Goal: Information Seeking & Learning: Understand process/instructions

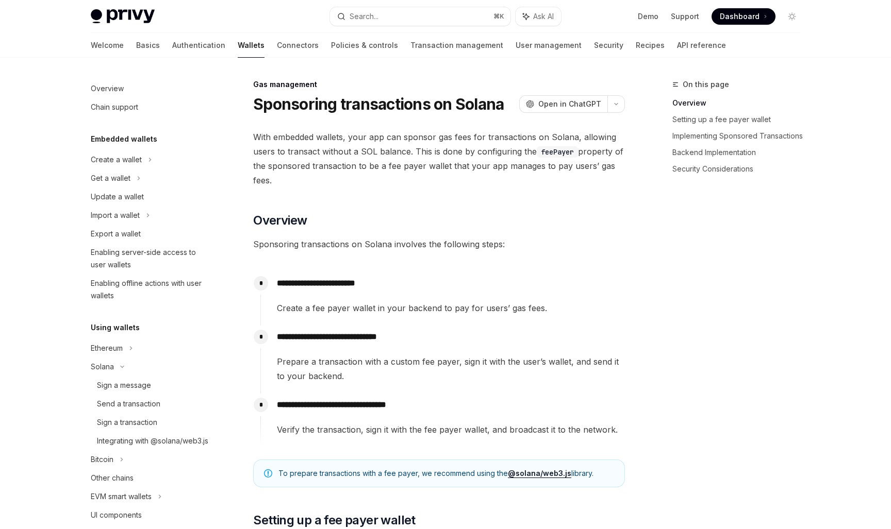
scroll to position [362, 0]
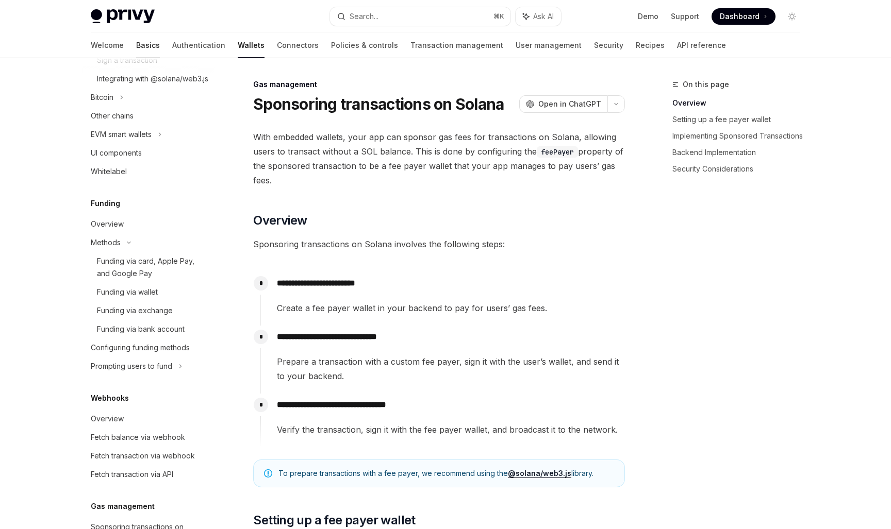
click at [136, 40] on link "Basics" at bounding box center [148, 45] width 24 height 25
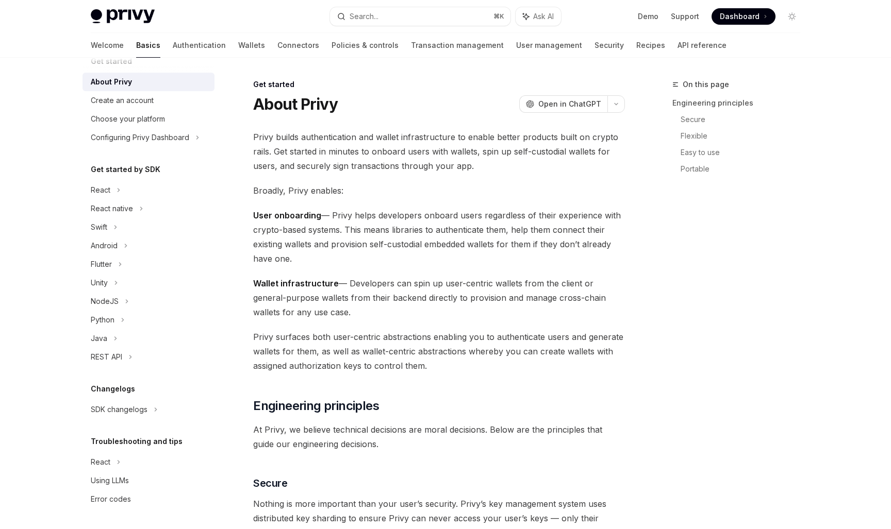
type textarea "*"
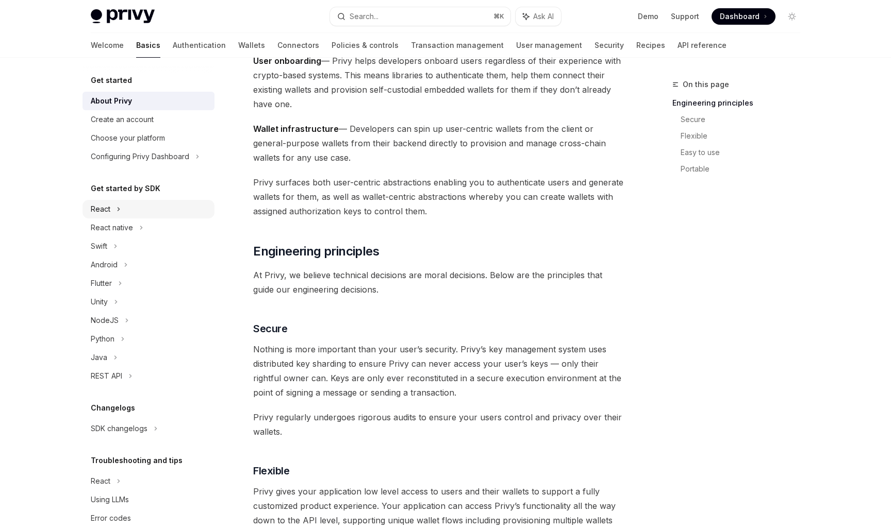
click at [109, 213] on div "React" at bounding box center [101, 209] width 20 height 12
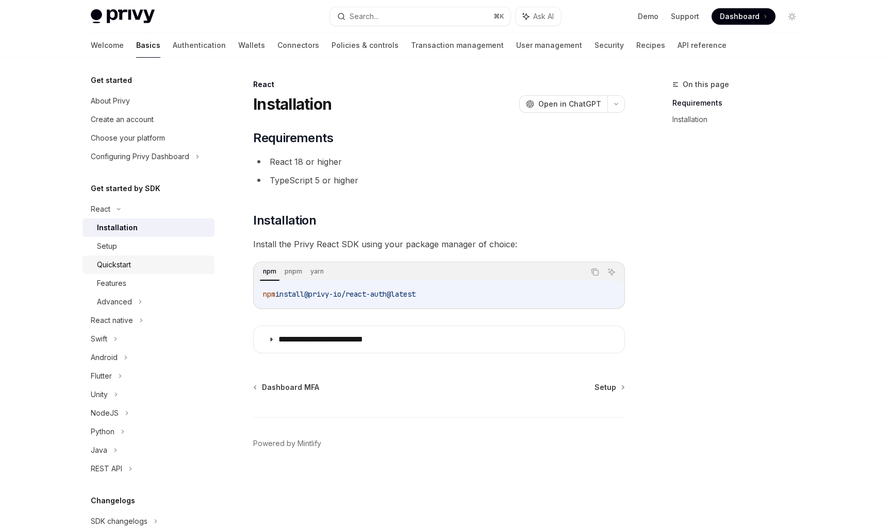
click at [133, 266] on div "Quickstart" at bounding box center [152, 265] width 111 height 12
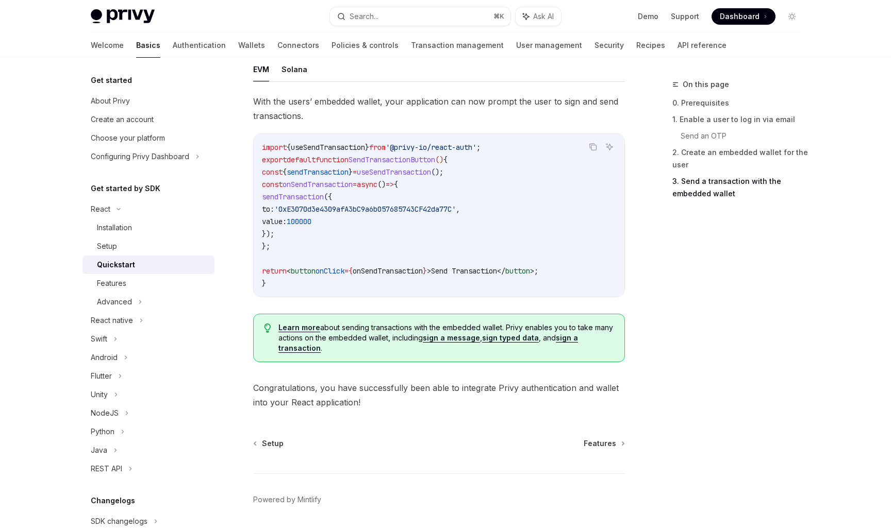
scroll to position [965, 0]
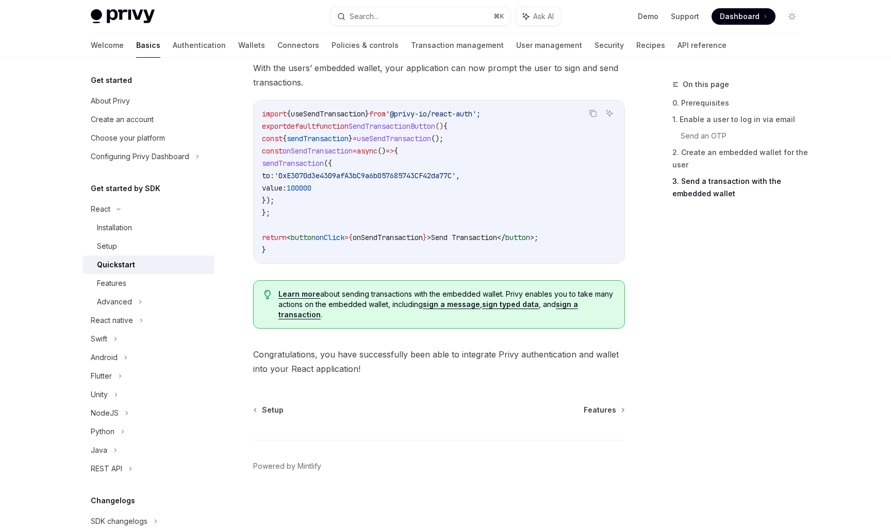
click at [443, 296] on span "Learn more about sending transactions with the embedded wallet. Privy enables y…" at bounding box center [446, 304] width 336 height 31
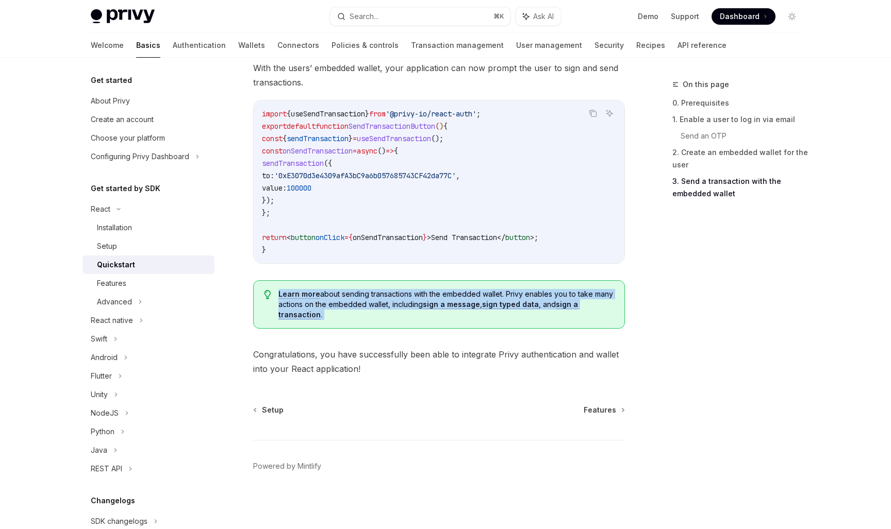
click at [443, 296] on span "Learn more about sending transactions with the embedded wallet. Privy enables y…" at bounding box center [446, 304] width 336 height 31
drag, startPoint x: 368, startPoint y: 290, endPoint x: 494, endPoint y: 321, distance: 129.4
click at [494, 321] on div "Learn more about sending transactions with the embedded wallet. Privy enables y…" at bounding box center [439, 304] width 372 height 48
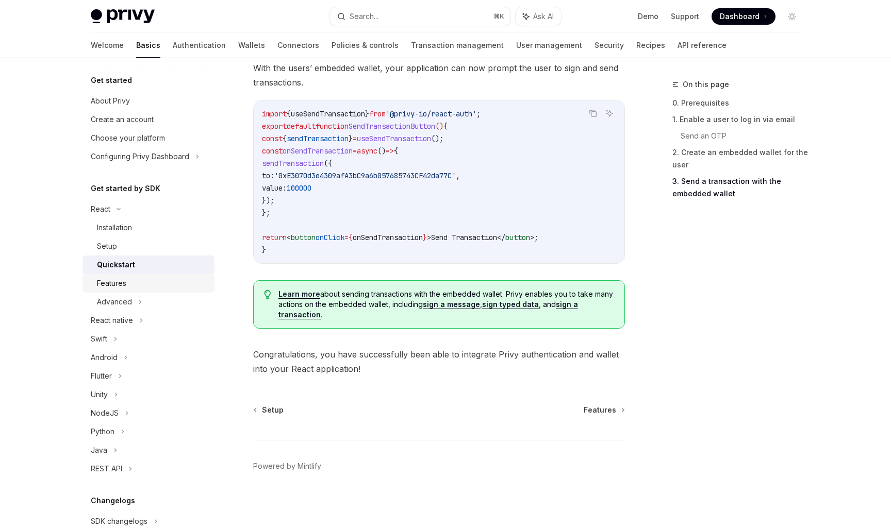
click at [134, 283] on div "Features" at bounding box center [152, 283] width 111 height 12
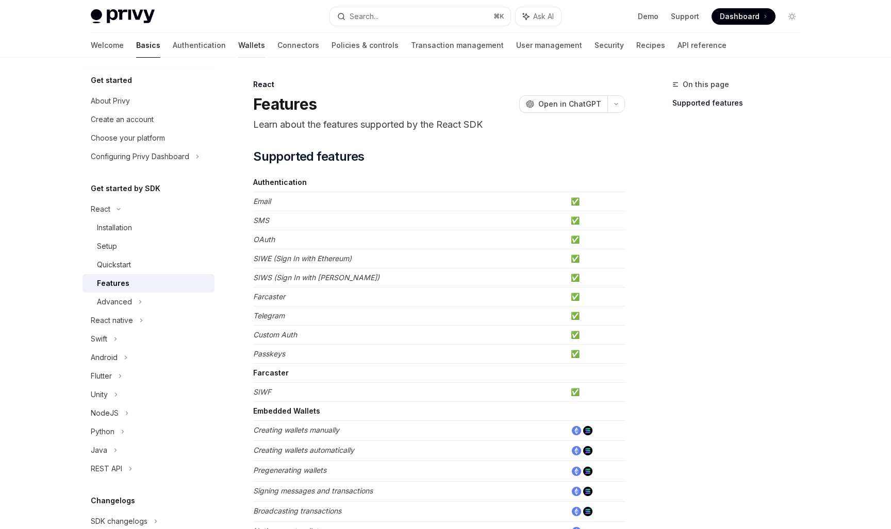
click at [238, 46] on link "Wallets" at bounding box center [251, 45] width 27 height 25
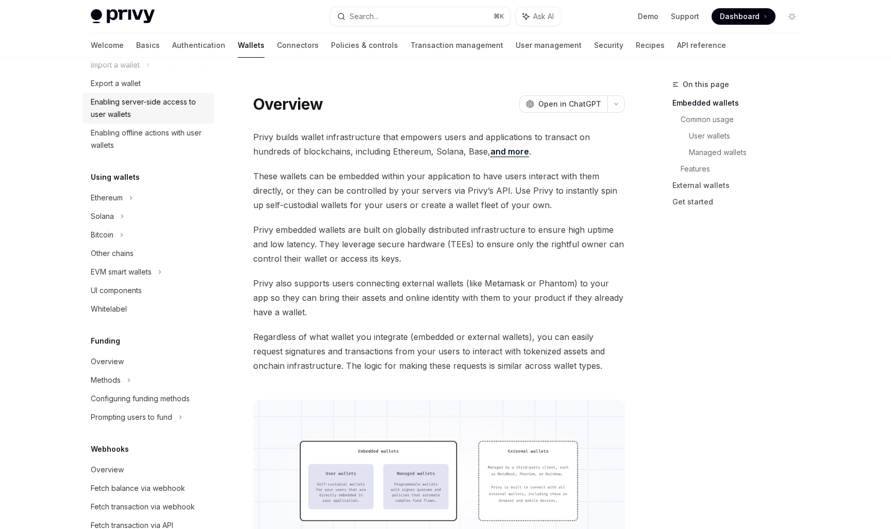
scroll to position [152, 0]
click at [124, 219] on div "Solana" at bounding box center [148, 215] width 132 height 19
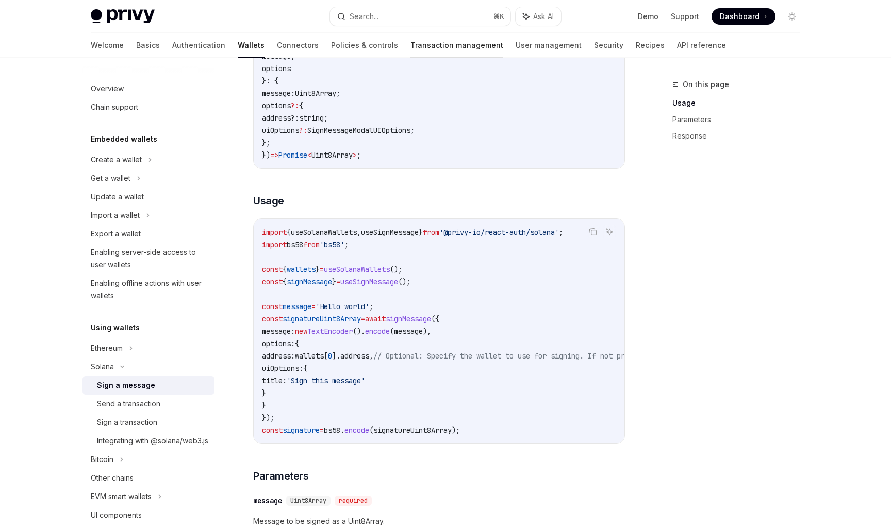
click at [410, 47] on link "Transaction management" at bounding box center [456, 45] width 93 height 25
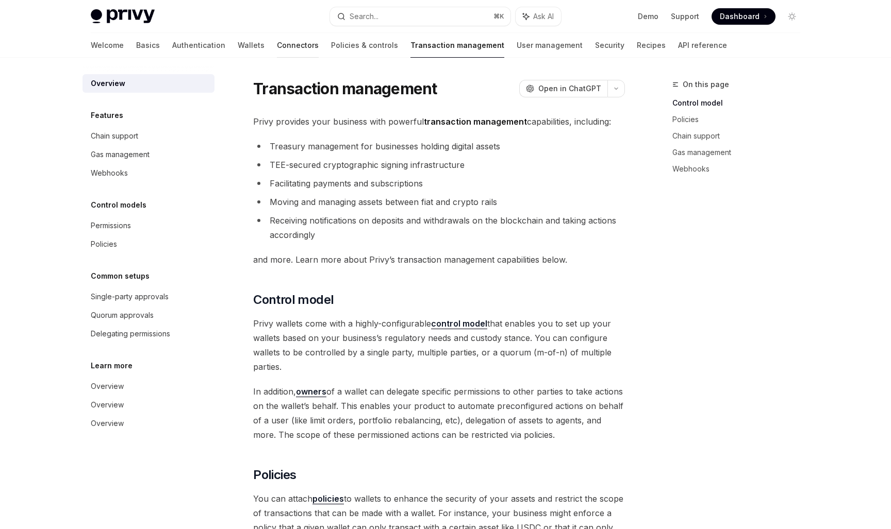
click at [277, 41] on link "Connectors" at bounding box center [298, 45] width 42 height 25
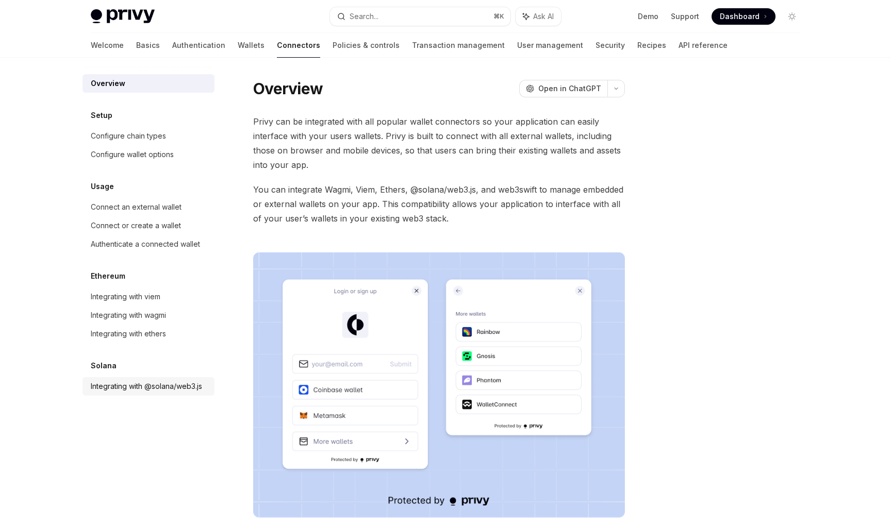
click at [169, 384] on div "Integrating with @solana/web3.js" at bounding box center [146, 386] width 111 height 12
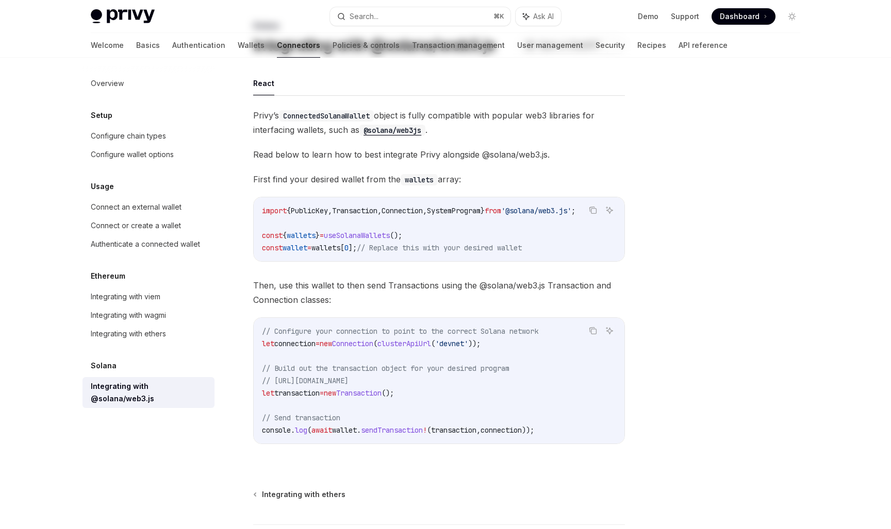
scroll to position [85, 0]
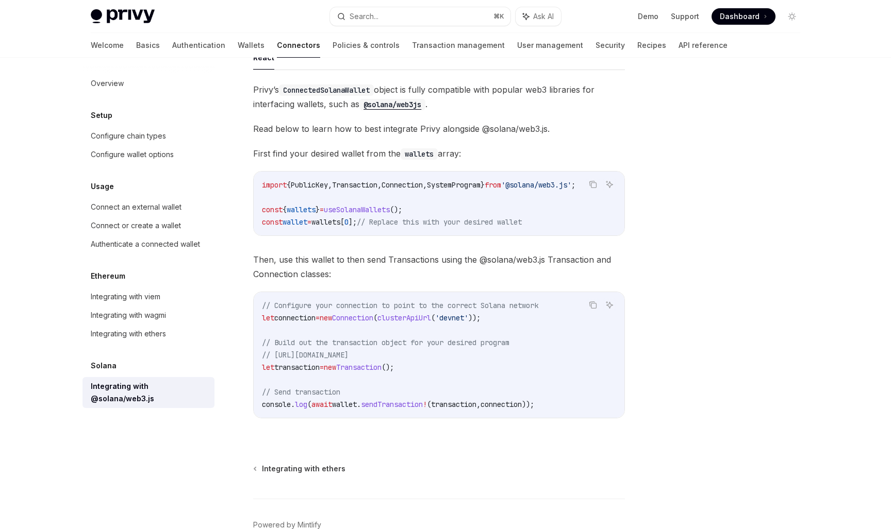
click at [391, 259] on span "Then, use this wallet to then send Transactions using the @solana/web3.js Trans…" at bounding box center [439, 267] width 372 height 29
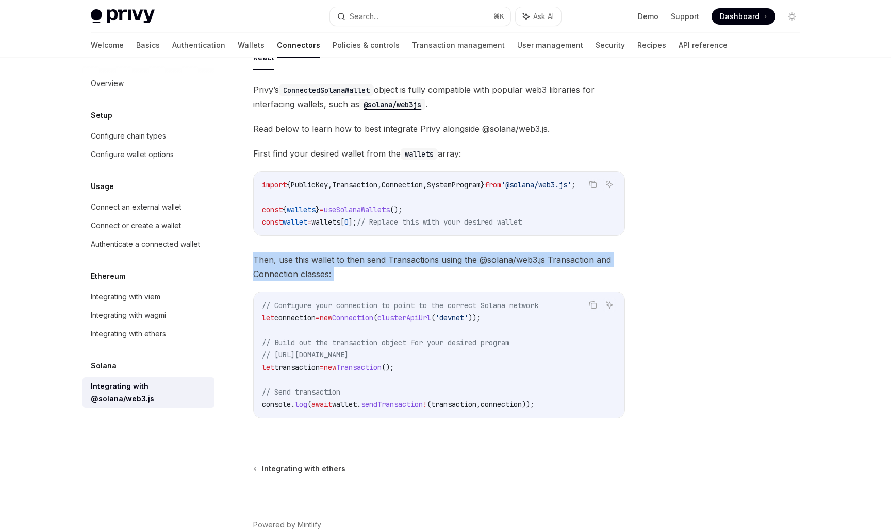
click at [687, 269] on div at bounding box center [729, 303] width 157 height 451
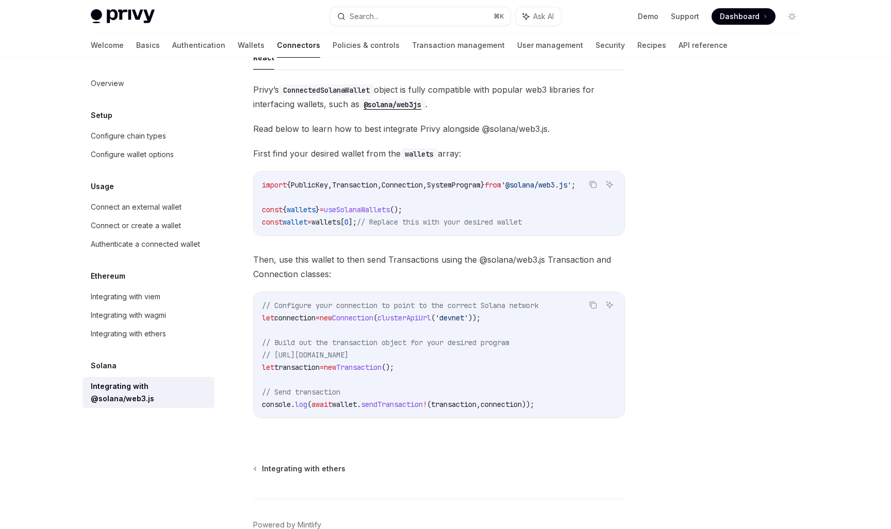
click at [687, 269] on div at bounding box center [729, 303] width 157 height 451
click at [418, 318] on span "clusterApiUrl" at bounding box center [404, 317] width 54 height 9
click at [238, 40] on link "Wallets" at bounding box center [251, 45] width 27 height 25
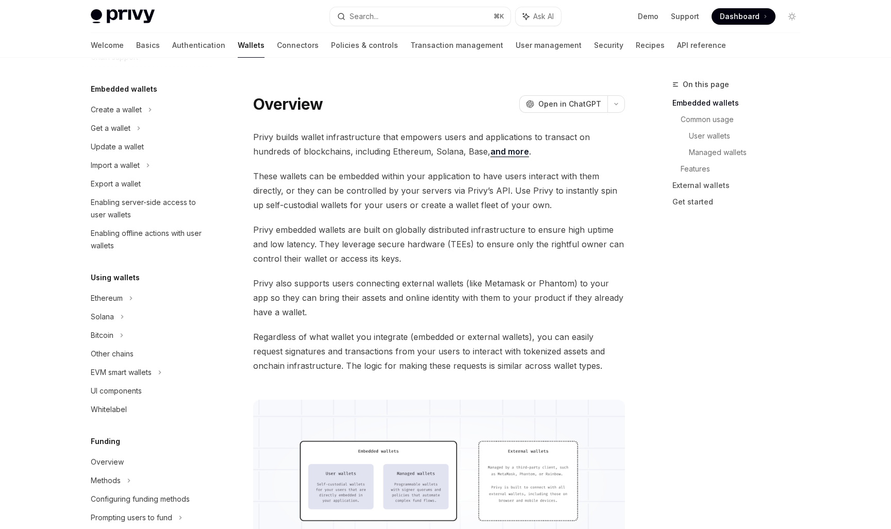
scroll to position [58, 0]
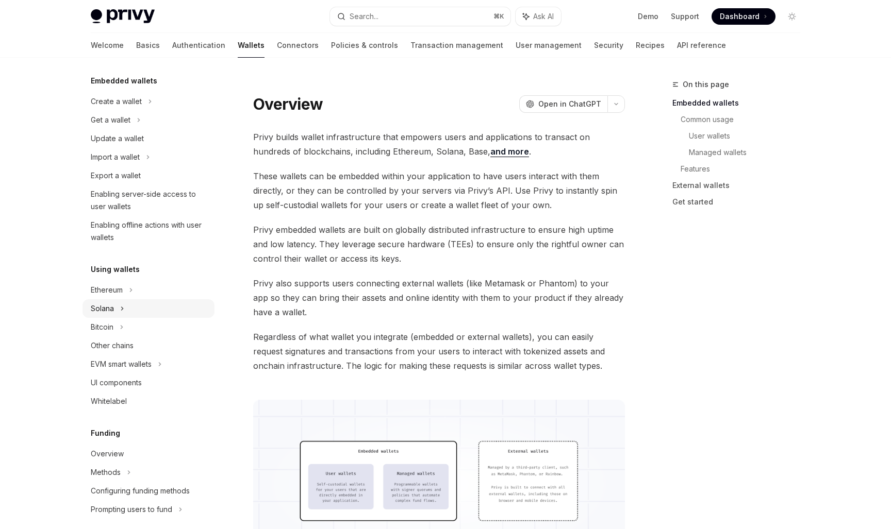
click at [110, 312] on div "Solana" at bounding box center [102, 309] width 23 height 12
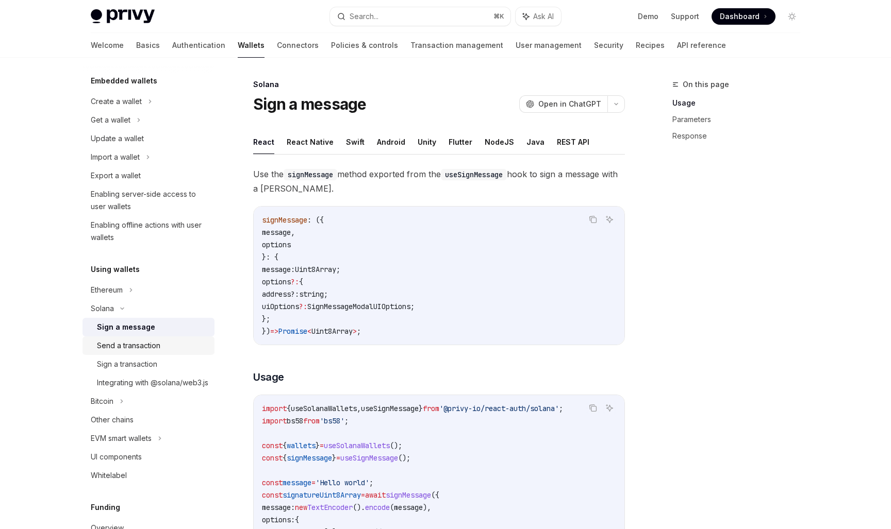
click at [165, 346] on div "Send a transaction" at bounding box center [152, 346] width 111 height 12
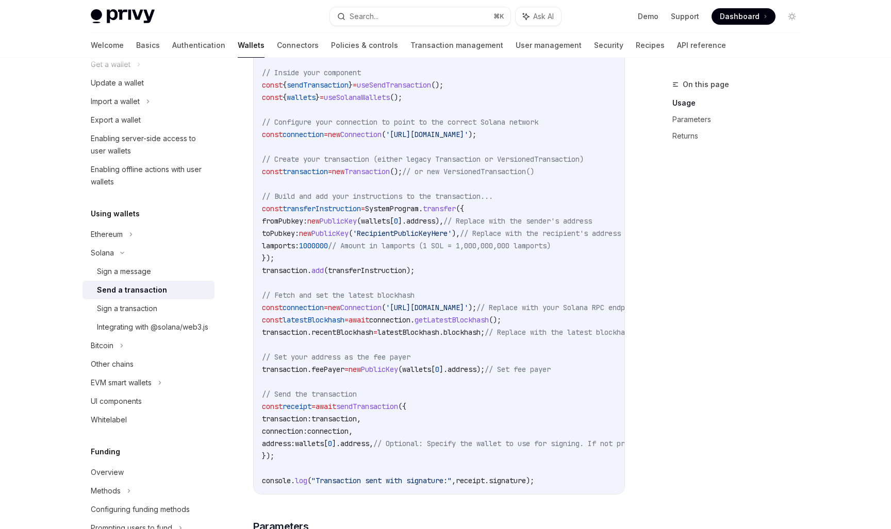
scroll to position [446, 0]
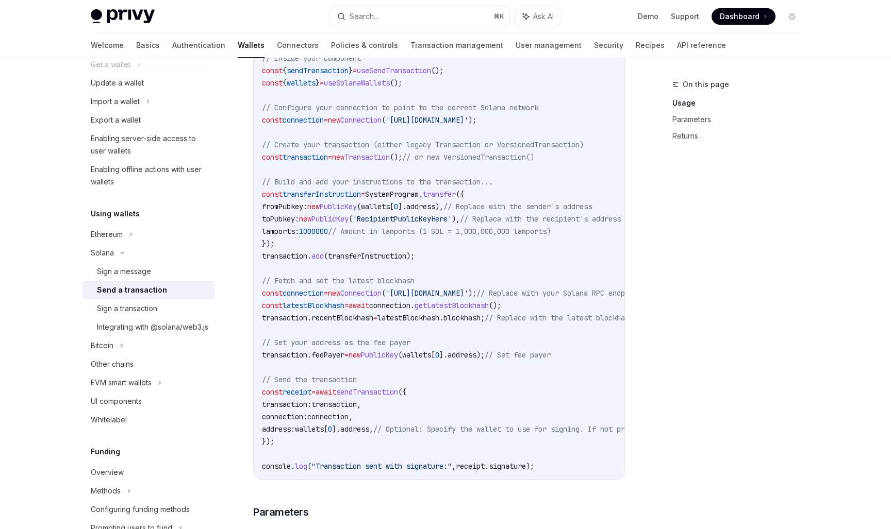
click at [434, 316] on span "latestBlockhash" at bounding box center [408, 317] width 62 height 9
click at [448, 390] on code "import { useSendTransaction , useSolanaWallets } from '@privy-io/react-auth/sol…" at bounding box center [534, 244] width 544 height 458
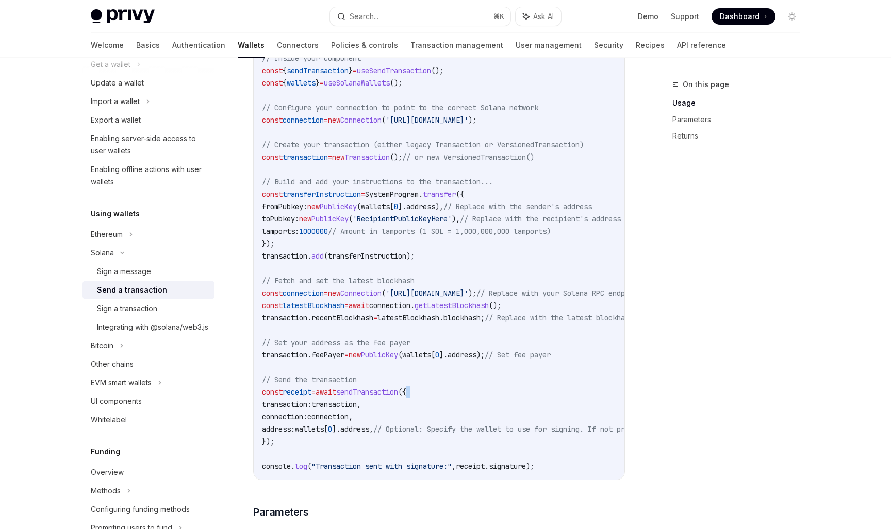
click at [448, 390] on code "import { useSendTransaction , useSolanaWallets } from '@privy-io/react-auth/sol…" at bounding box center [534, 244] width 544 height 458
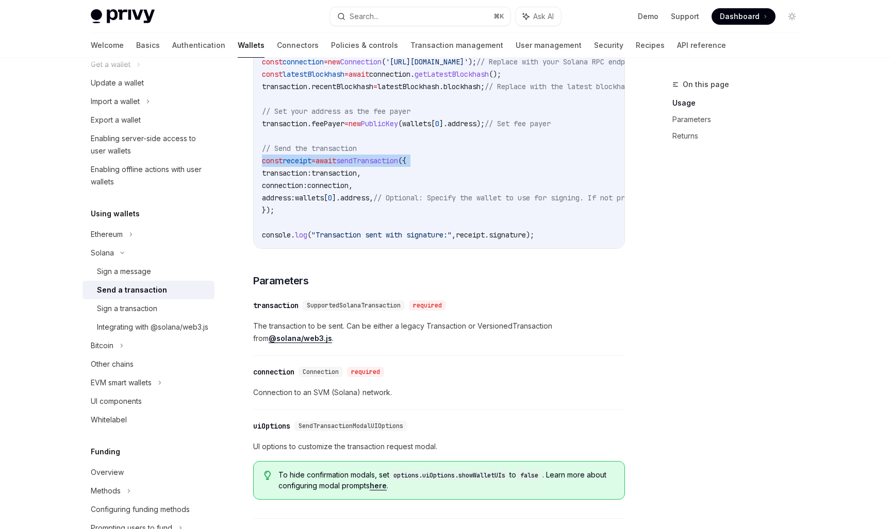
scroll to position [677, 0]
click at [390, 332] on span "The transaction to be sent. Can be either a legacy Transaction or VersionedTran…" at bounding box center [439, 333] width 372 height 25
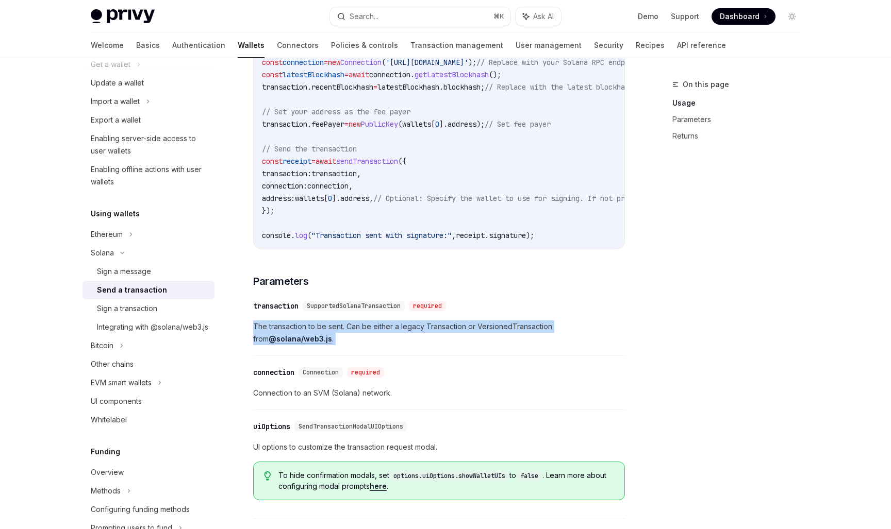
click at [693, 354] on div "On this page Usage Parameters Returns" at bounding box center [729, 303] width 157 height 451
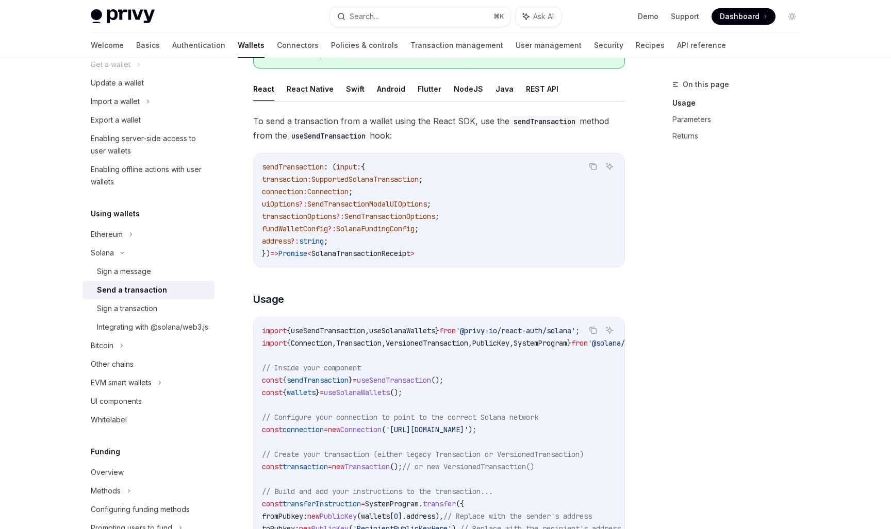
scroll to position [132, 0]
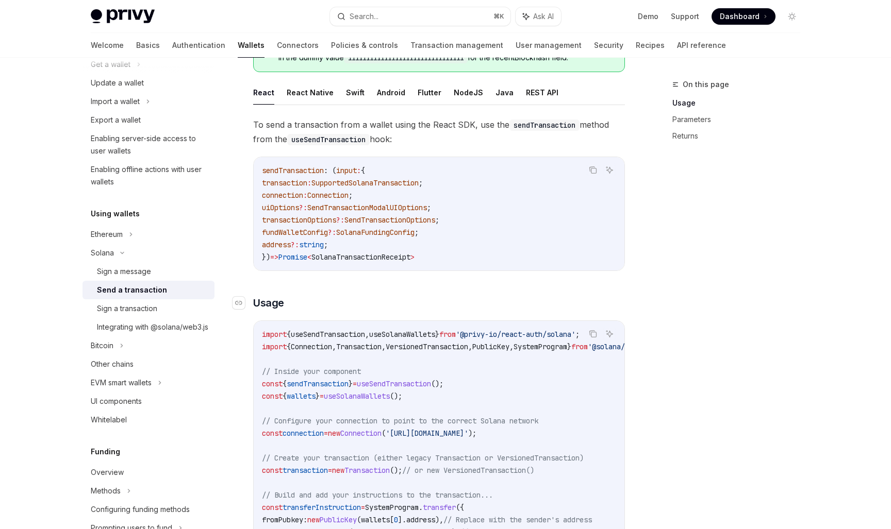
click at [474, 307] on h3 "​ Usage" at bounding box center [439, 303] width 372 height 14
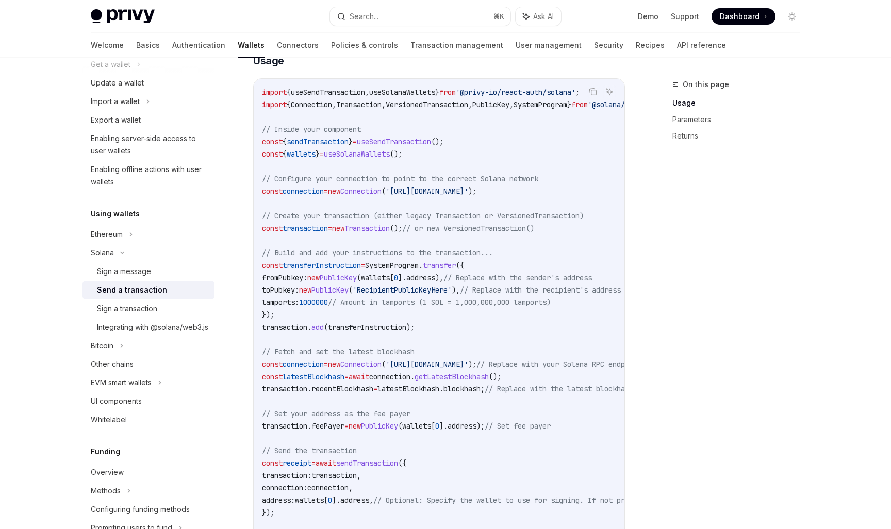
scroll to position [385, 0]
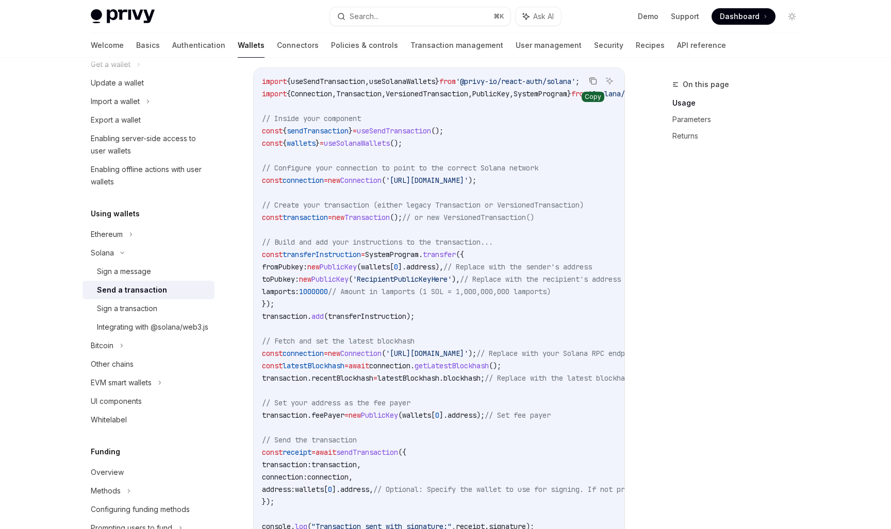
click at [588, 80] on button "Copy the contents from the code block" at bounding box center [592, 80] width 13 height 13
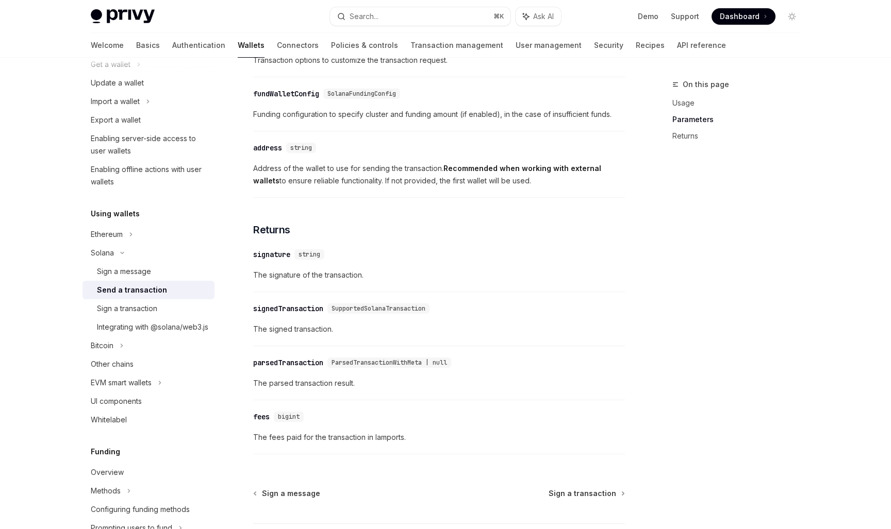
scroll to position [1198, 0]
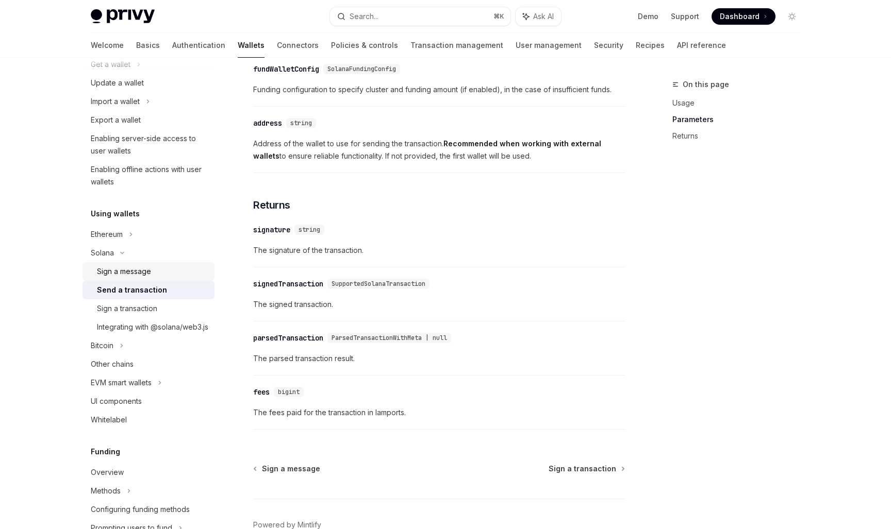
click at [135, 267] on div "Sign a message" at bounding box center [124, 271] width 54 height 12
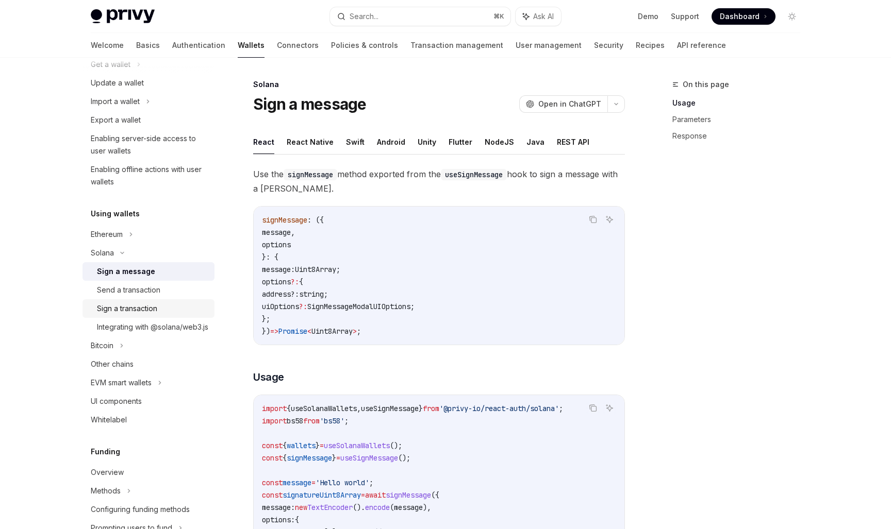
click at [141, 310] on div "Sign a transaction" at bounding box center [127, 309] width 60 height 12
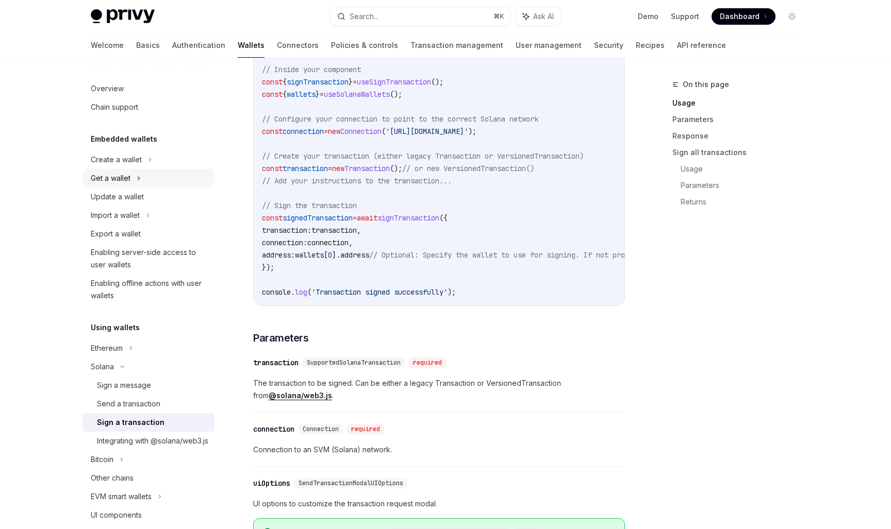
click at [140, 181] on icon at bounding box center [139, 178] width 4 height 12
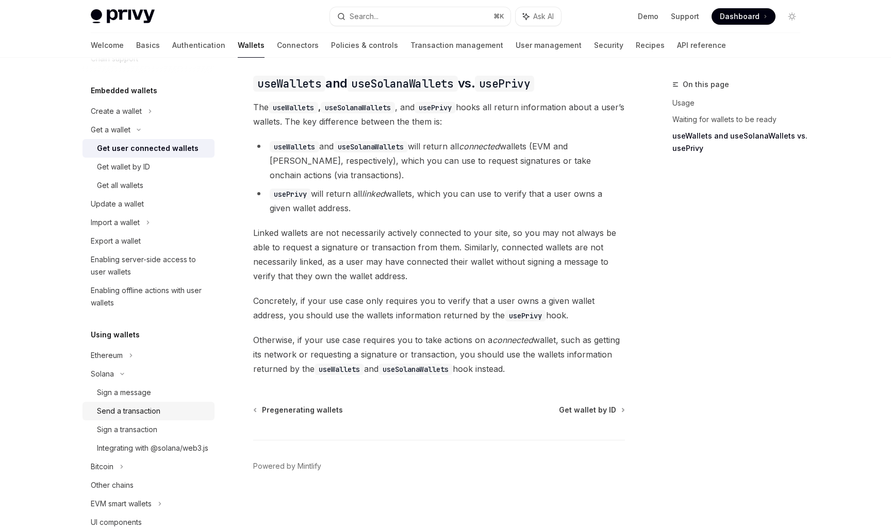
scroll to position [48, 0]
click at [424, 194] on li "usePrivy will return all linked wallets, which you can use to verify that a use…" at bounding box center [439, 201] width 372 height 29
click at [395, 177] on li "useWallets and useSolanaWallets will return all connected wallets (EVM and Sola…" at bounding box center [439, 160] width 372 height 43
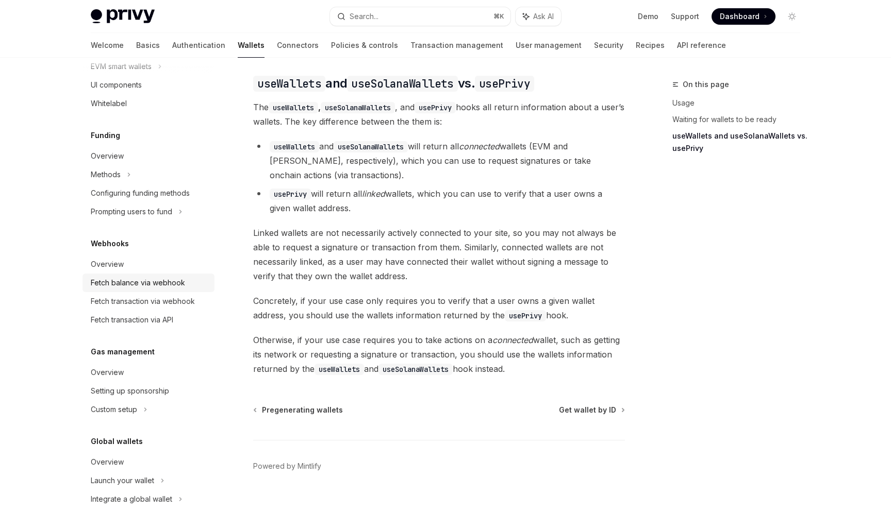
scroll to position [428, 0]
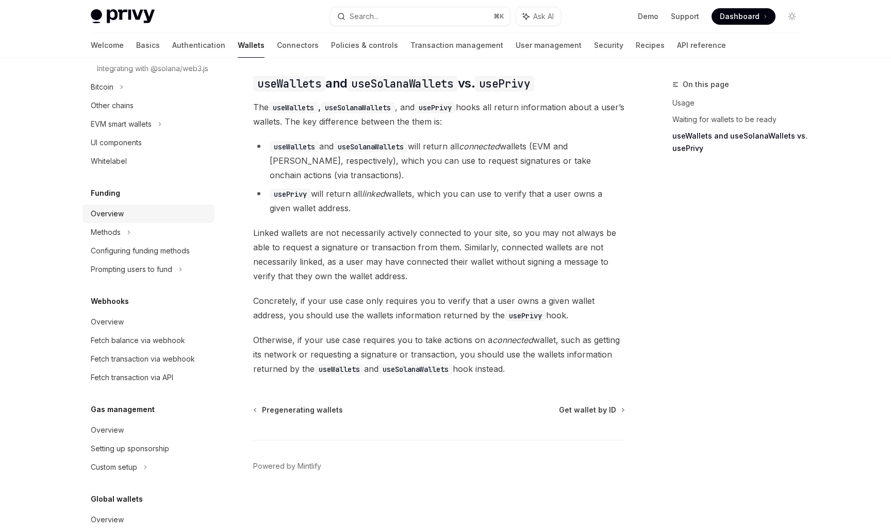
click at [113, 220] on div "Overview" at bounding box center [107, 214] width 33 height 12
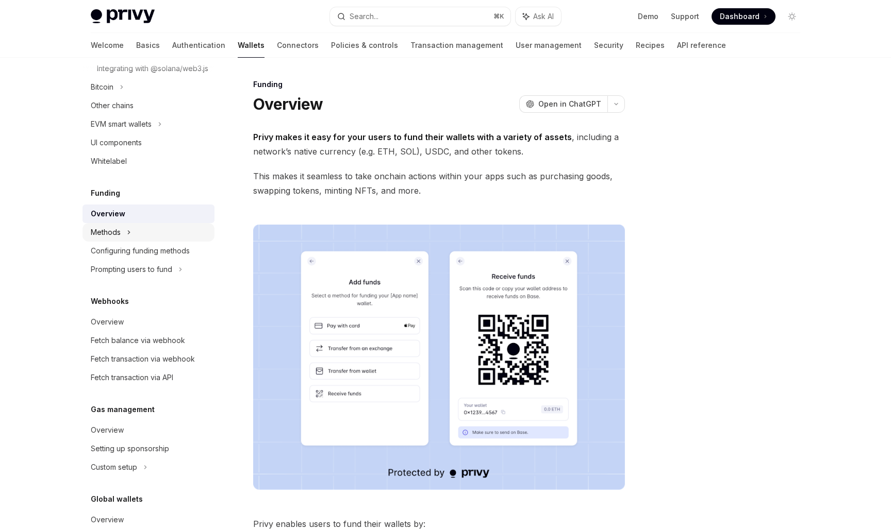
click at [136, 242] on div "Methods" at bounding box center [148, 232] width 132 height 19
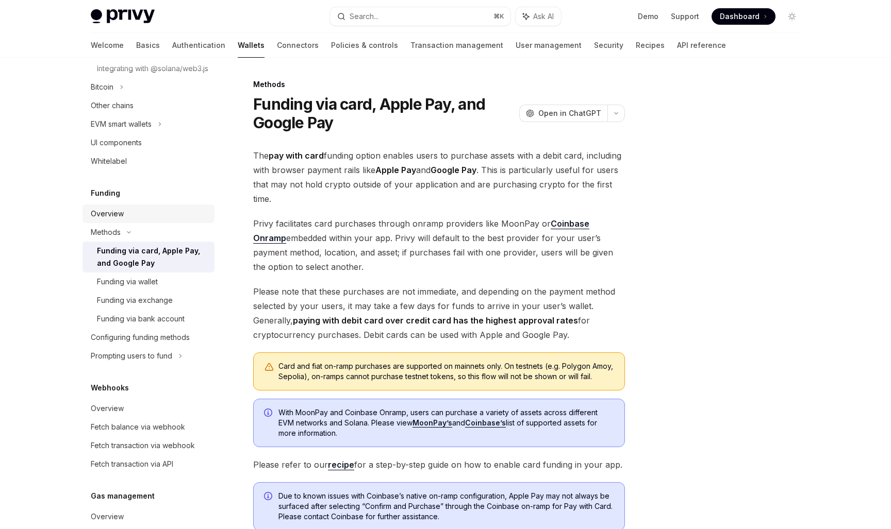
click at [116, 220] on div "Overview" at bounding box center [107, 214] width 33 height 12
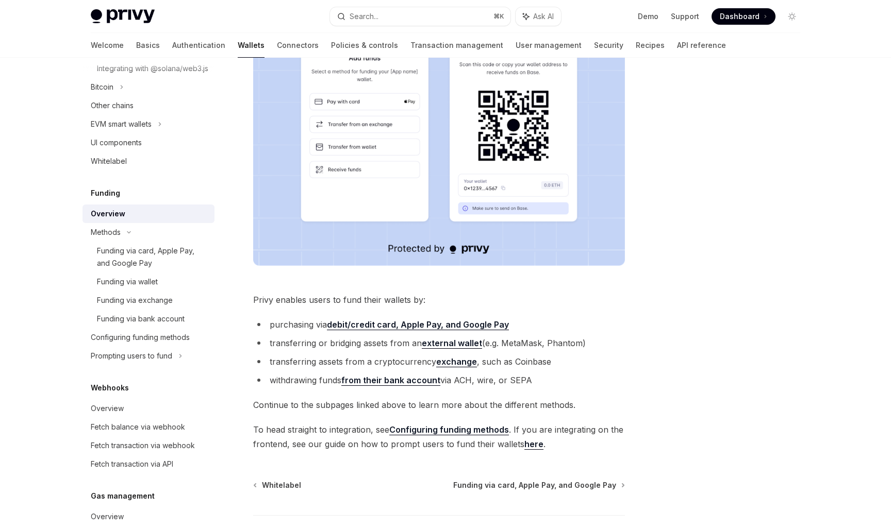
scroll to position [299, 0]
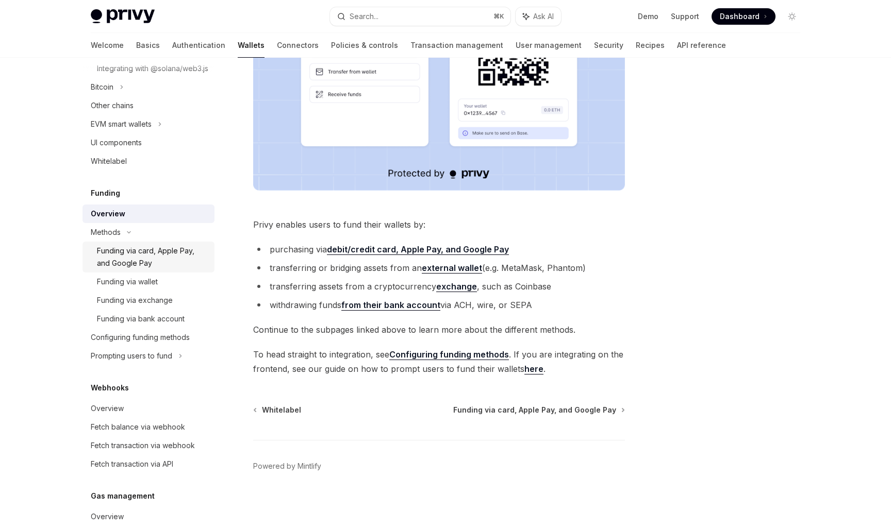
click at [149, 260] on div "Funding via card, Apple Pay, and Google Pay" at bounding box center [152, 257] width 111 height 25
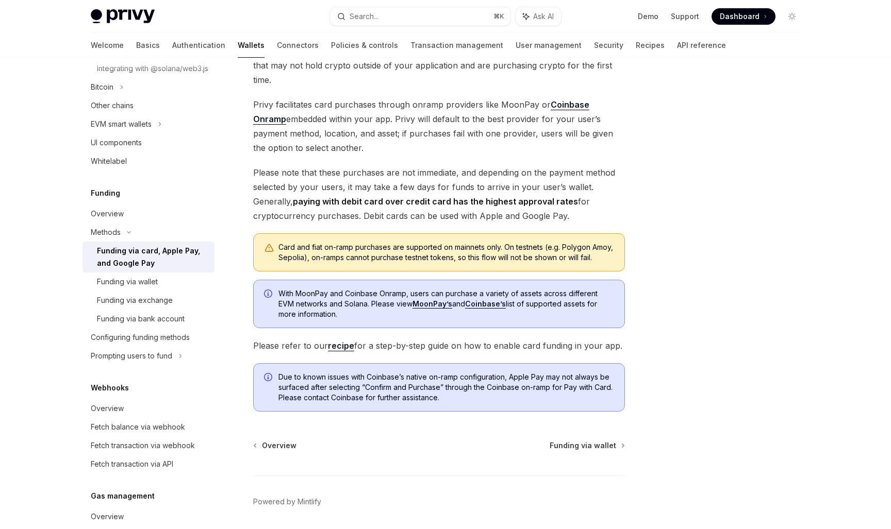
scroll to position [165, 0]
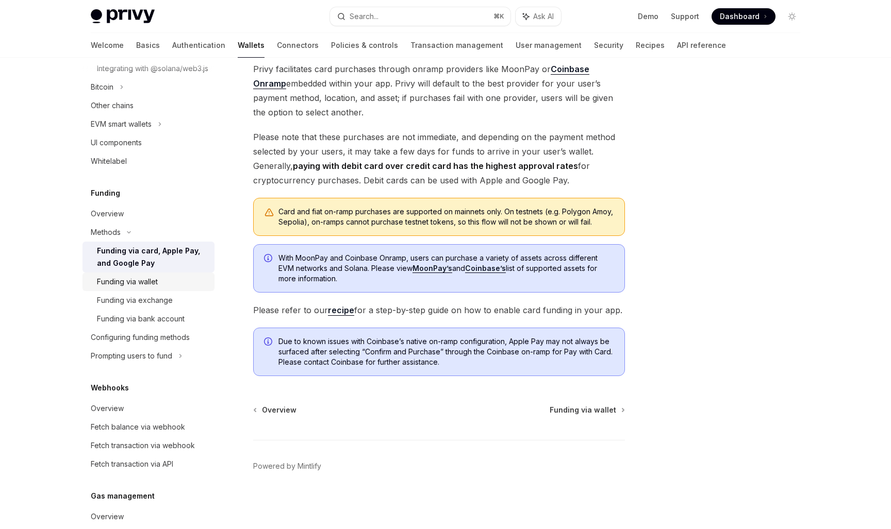
click at [146, 288] on div "Funding via wallet" at bounding box center [127, 282] width 61 height 12
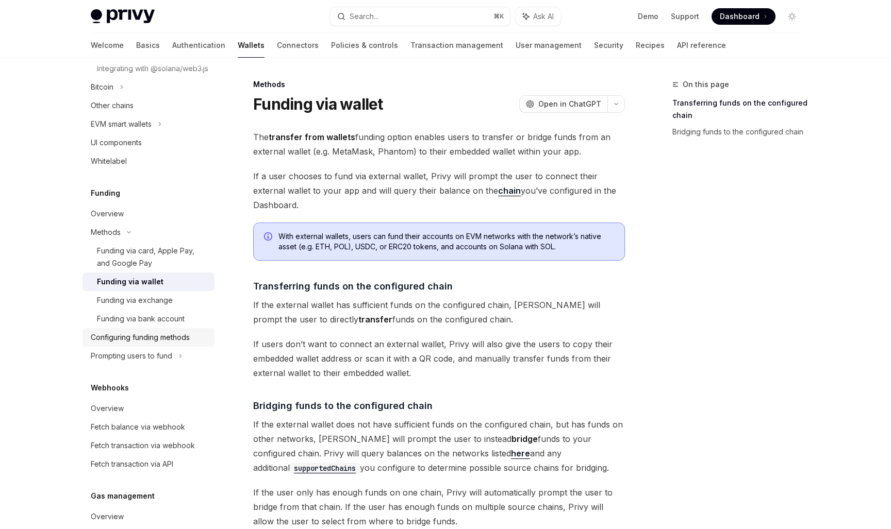
click at [167, 344] on div "Configuring funding methods" at bounding box center [140, 337] width 99 height 12
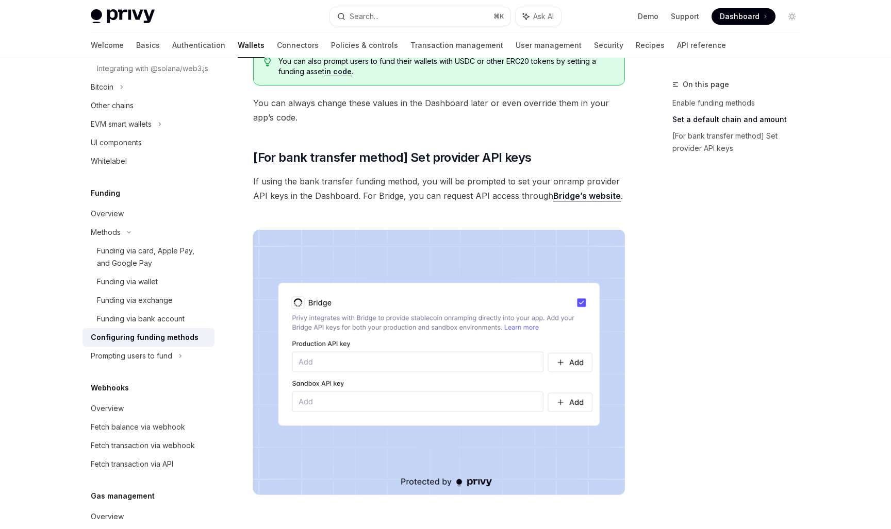
scroll to position [951, 0]
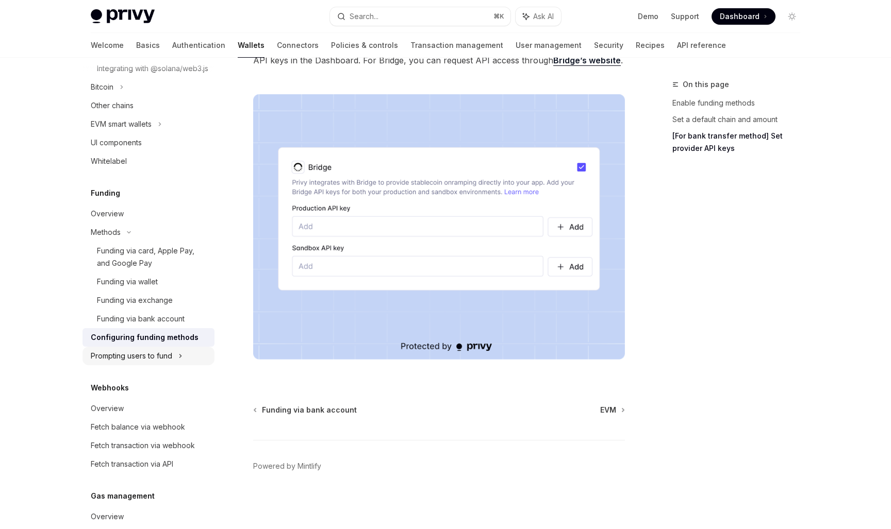
click at [149, 362] on div "Prompting users to fund" at bounding box center [148, 356] width 132 height 19
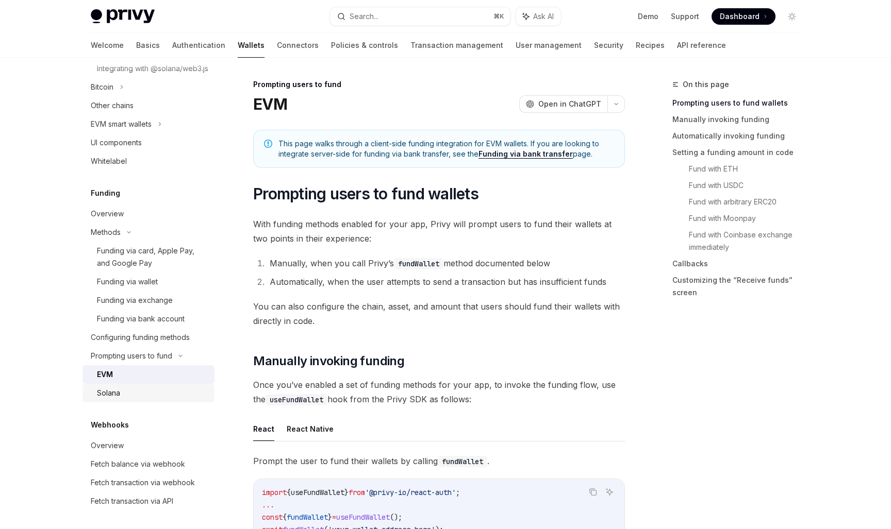
click at [145, 399] on div "Solana" at bounding box center [152, 393] width 111 height 12
type textarea "*"
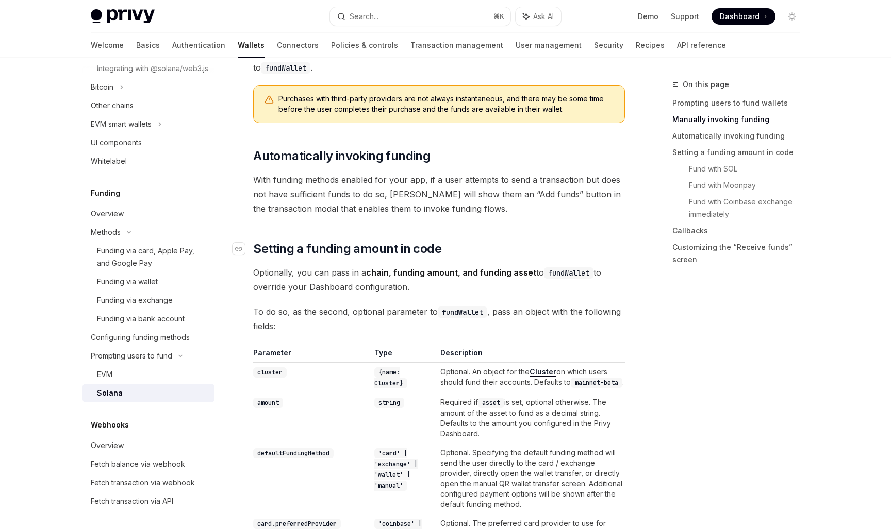
scroll to position [569, 0]
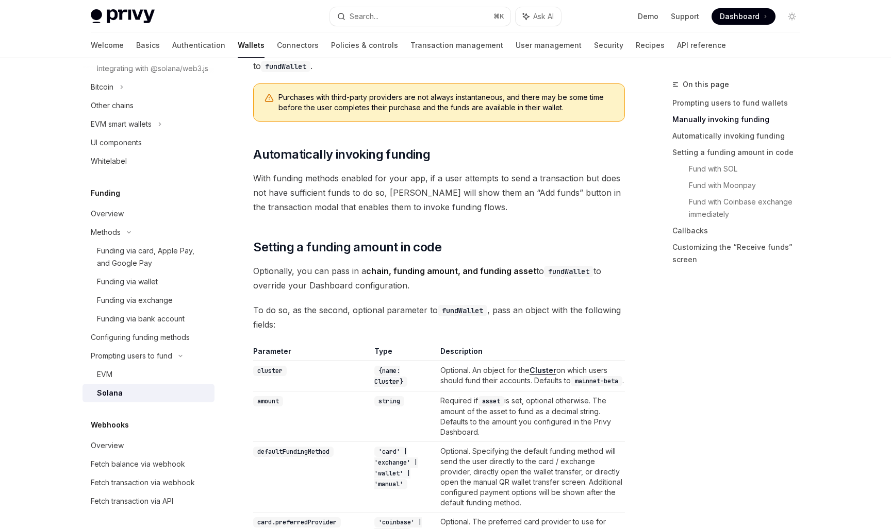
click at [431, 197] on span "With funding methods enabled for your app, if a user attempts to send a transac…" at bounding box center [439, 192] width 372 height 43
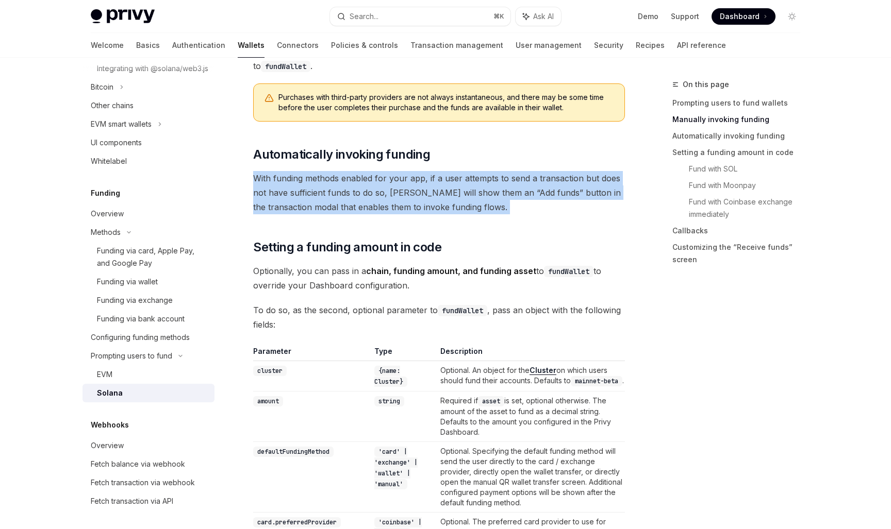
click at [431, 197] on span "With funding methods enabled for your app, if a user attempts to send a transac…" at bounding box center [439, 192] width 372 height 43
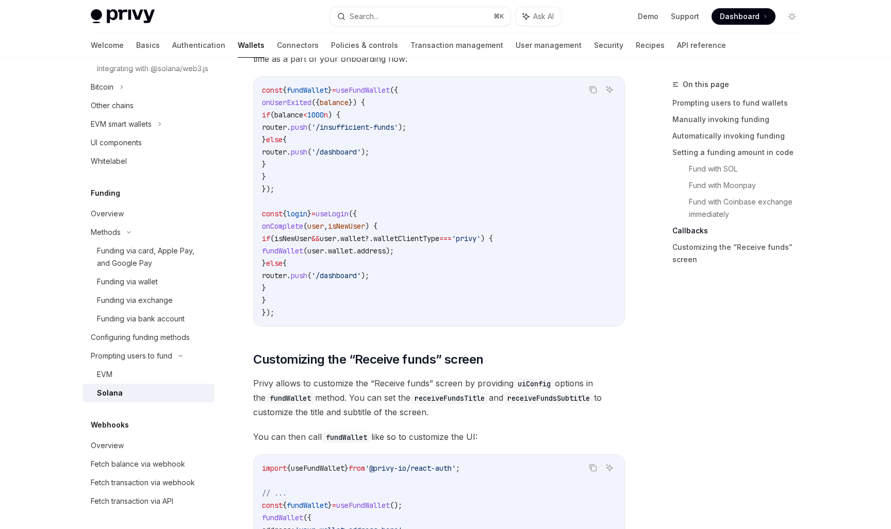
scroll to position [1932, 0]
